Goal: Find specific page/section: Find specific page/section

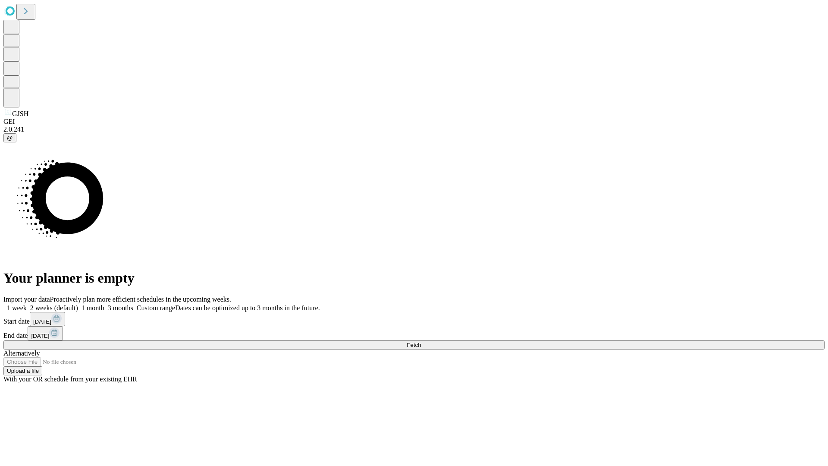
click at [421, 342] on span "Fetch" at bounding box center [414, 345] width 14 height 6
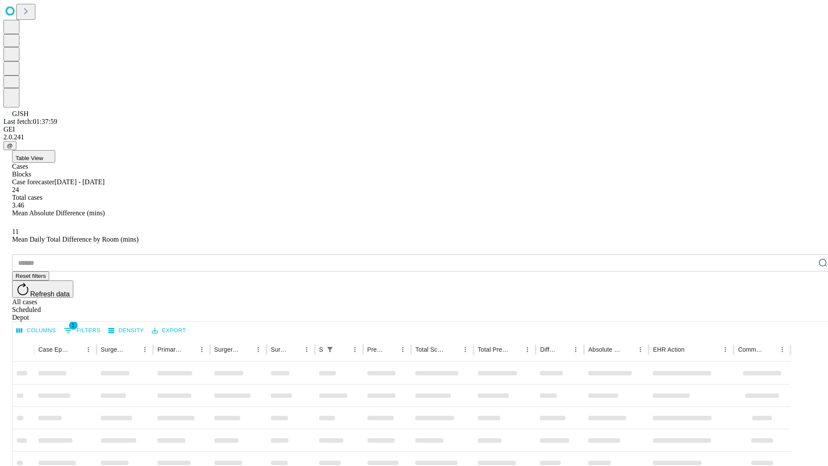
click at [806, 314] on div "Depot" at bounding box center [422, 318] width 821 height 8
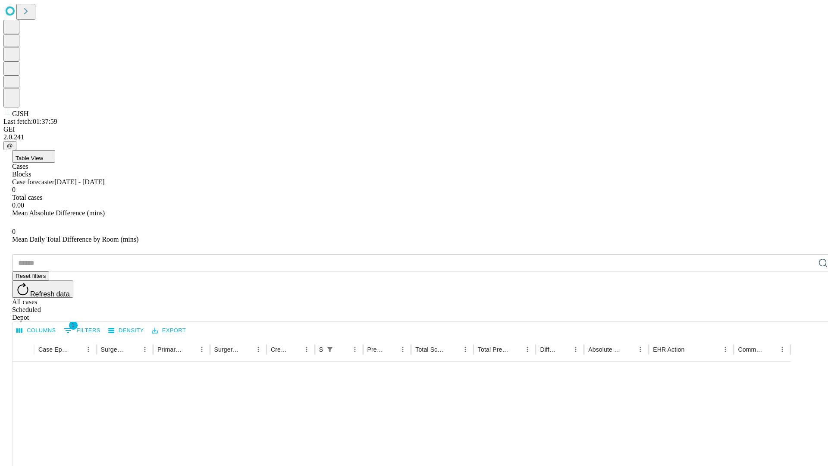
click at [735, 298] on div "All cases" at bounding box center [422, 302] width 821 height 8
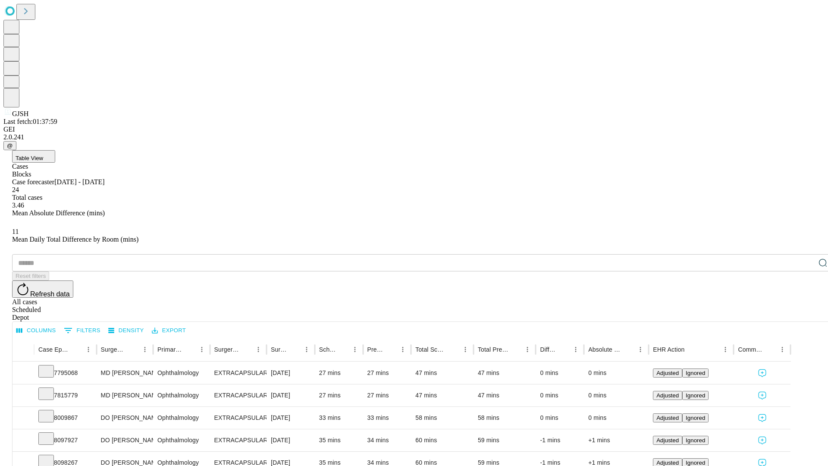
type input "*******"
